Goal: Transaction & Acquisition: Purchase product/service

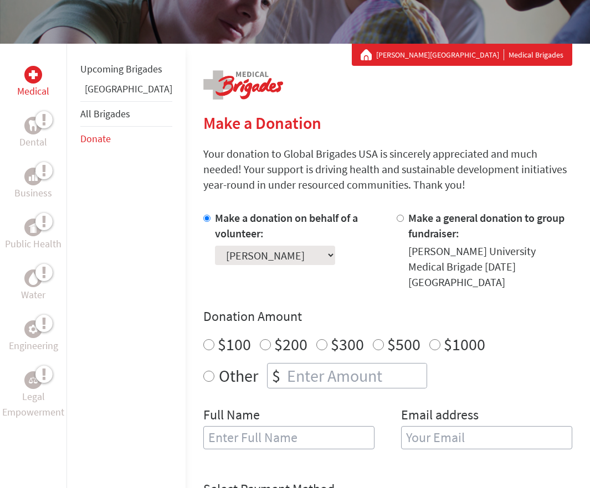
scroll to position [164, 0]
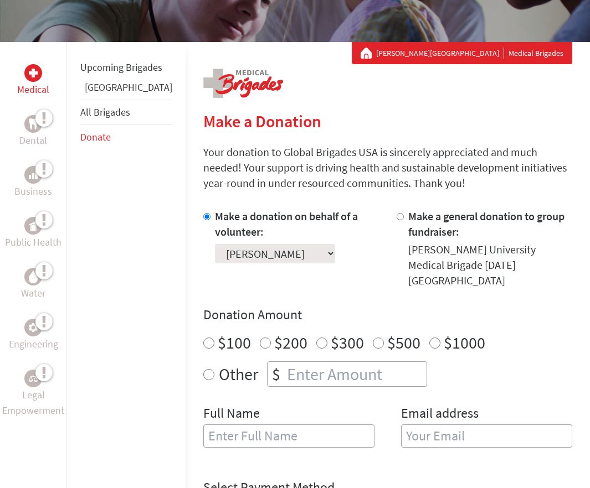
radio input "true"
click at [285, 362] on input "number" at bounding box center [356, 374] width 142 height 24
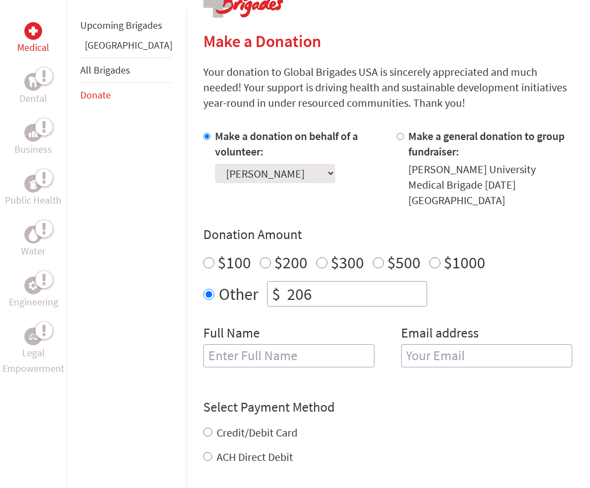
scroll to position [245, 0]
type input "250"
click at [235, 344] on input "text" at bounding box center [288, 355] width 171 height 23
type input "[PERSON_NAME]"
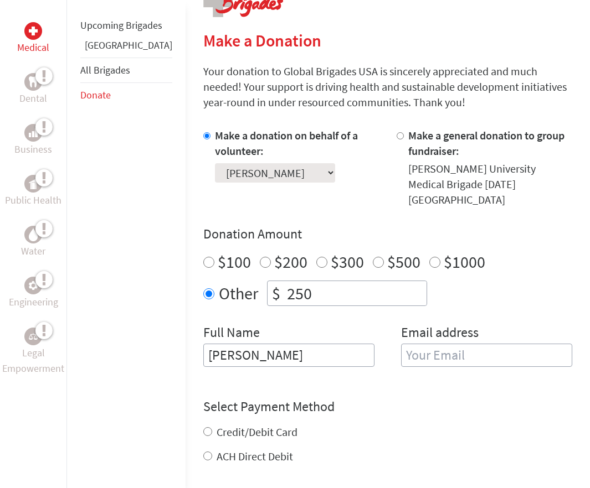
click at [401, 344] on input "email" at bounding box center [486, 355] width 171 height 23
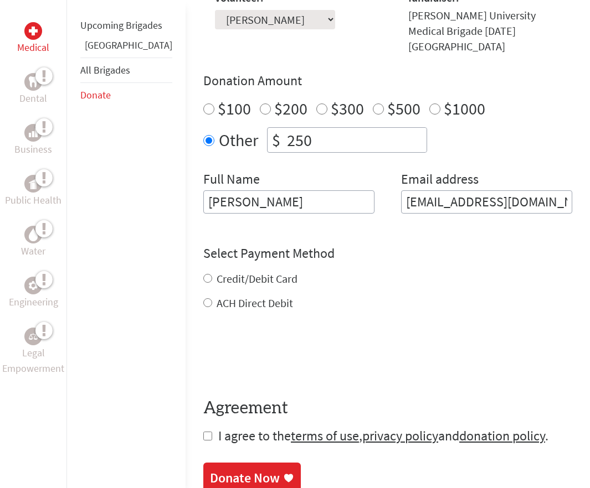
scroll to position [419, 0]
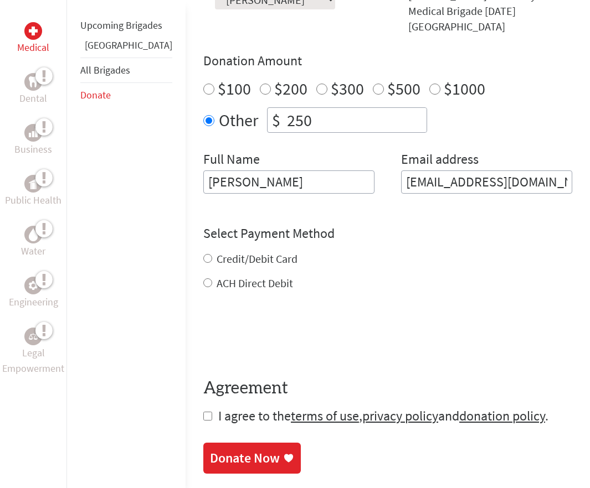
type input "[EMAIL_ADDRESS][DOMAIN_NAME]"
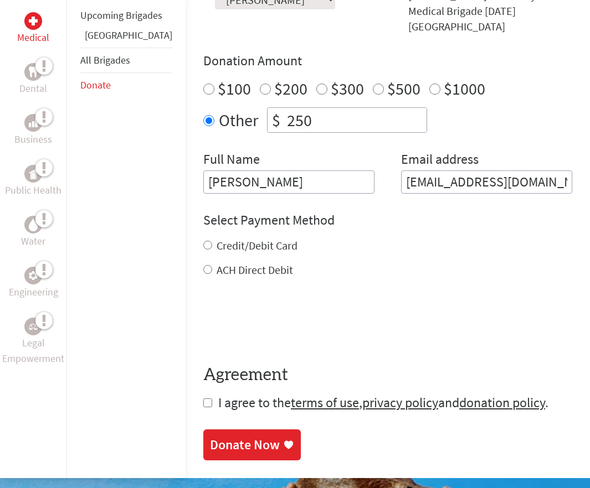
click at [216, 239] on label "Credit/Debit Card" at bounding box center [256, 246] width 81 height 14
click at [211, 241] on input "Credit/Debit Card" at bounding box center [207, 245] width 9 height 9
radio input "true"
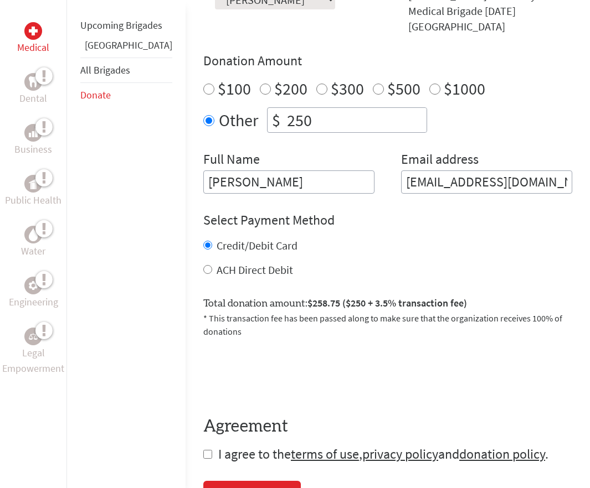
click at [203, 450] on input "checkbox" at bounding box center [207, 454] width 9 height 9
checkbox input "true"
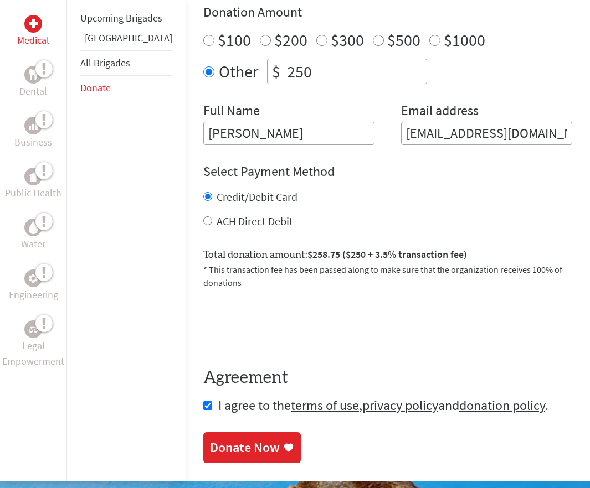
scroll to position [468, 0]
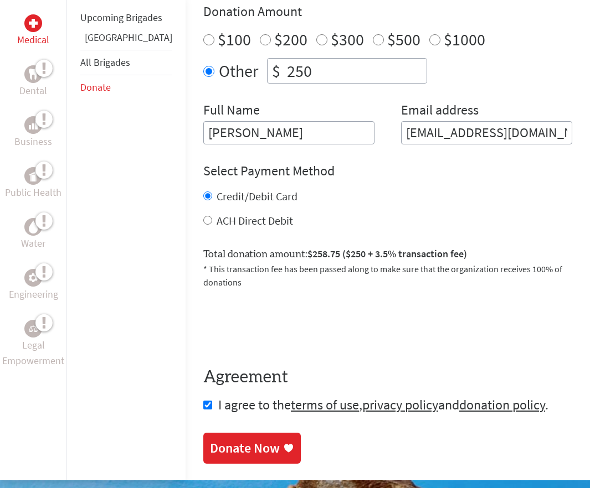
click at [222, 440] on div "Donate Now" at bounding box center [245, 449] width 70 height 18
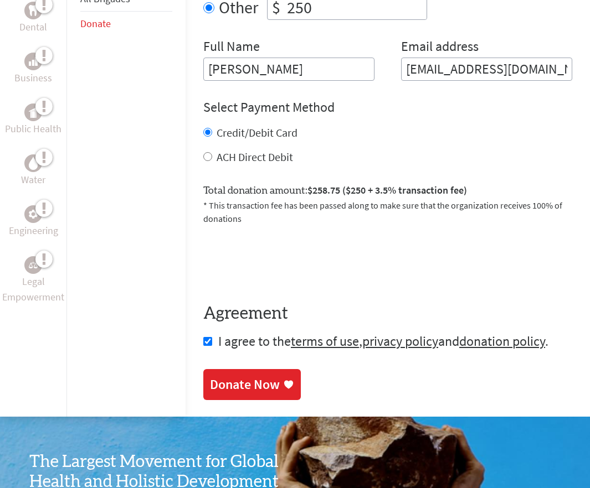
scroll to position [540, 0]
